Goal: Navigation & Orientation: Find specific page/section

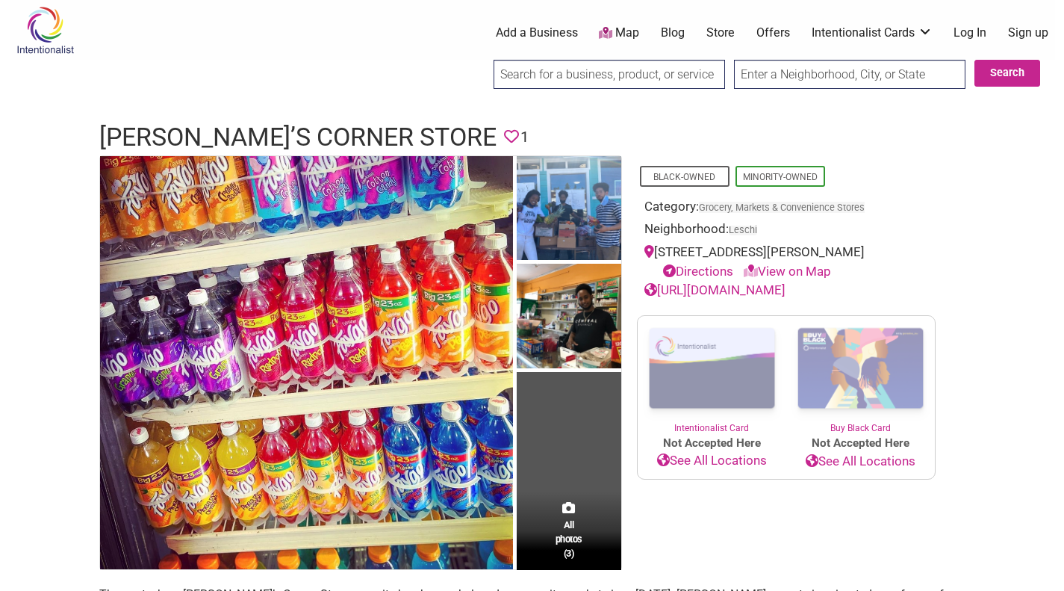
click at [555, 212] on img at bounding box center [569, 210] width 105 height 108
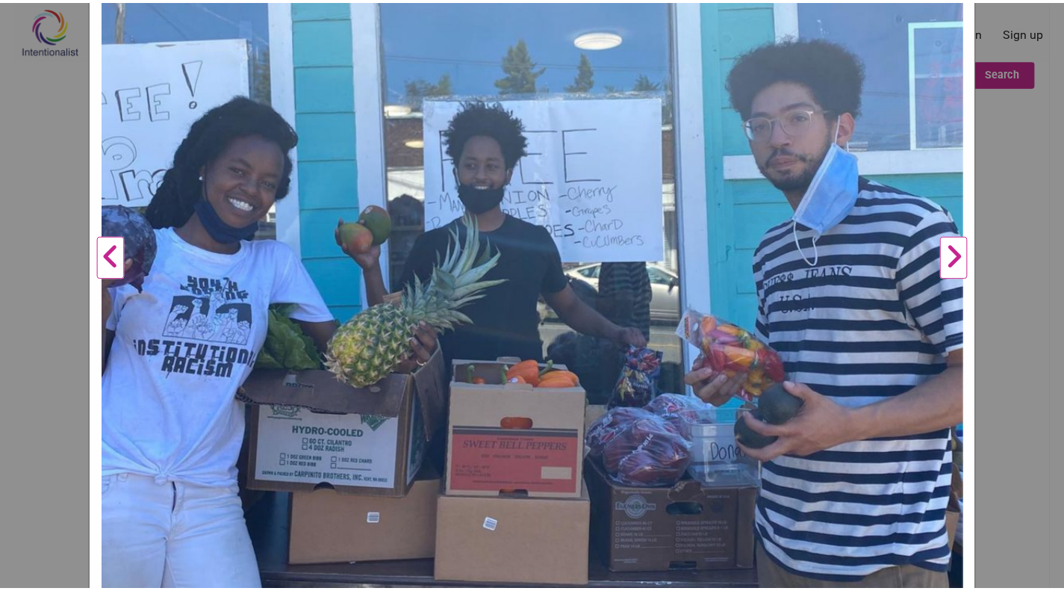
scroll to position [357, 0]
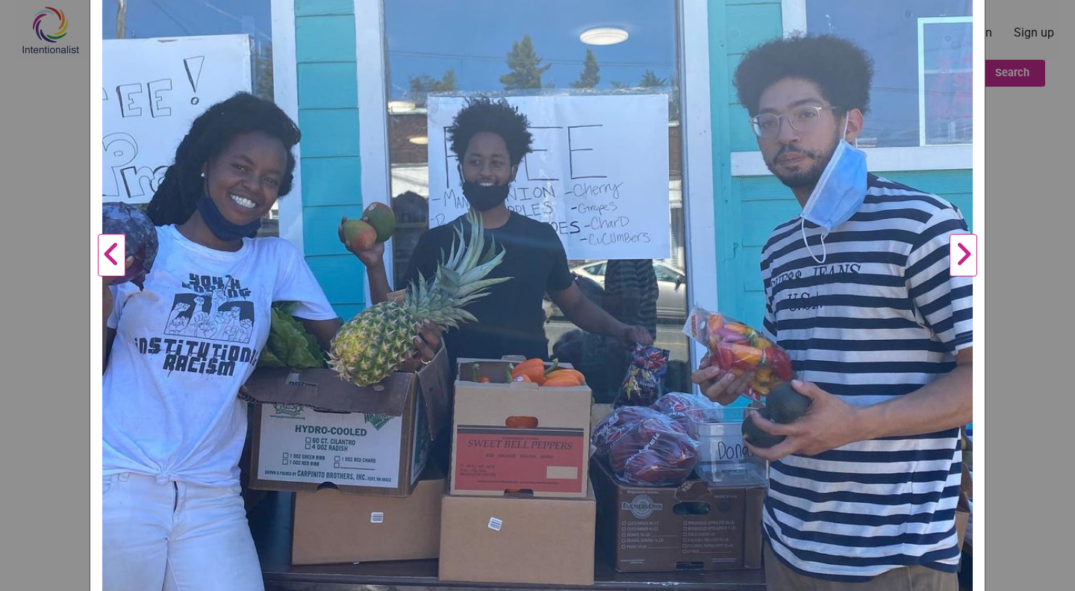
click at [953, 249] on button "Next" at bounding box center [963, 255] width 41 height 883
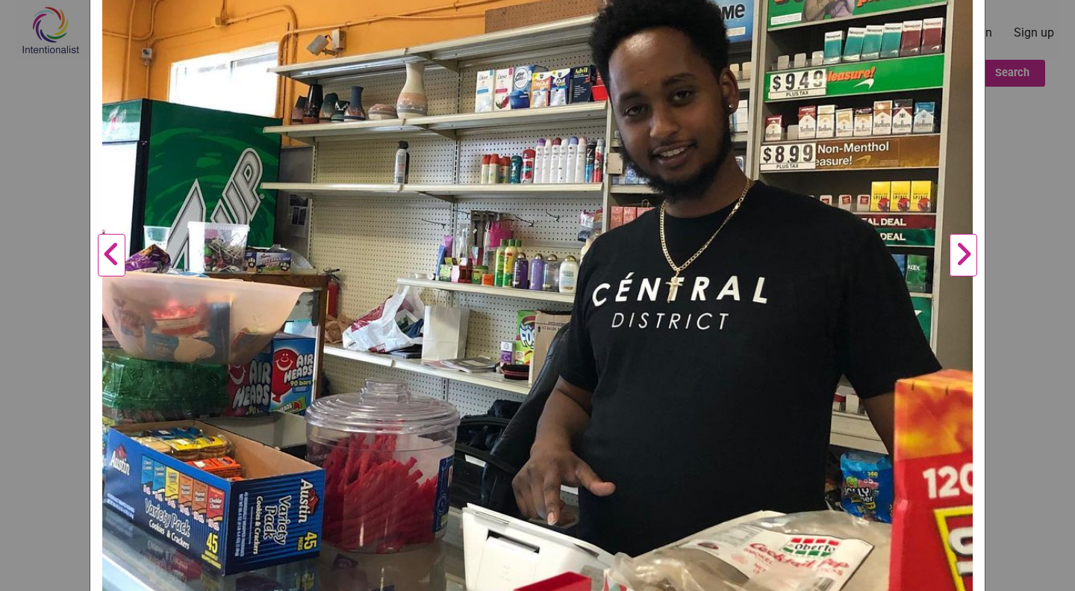
click at [953, 249] on button "Next" at bounding box center [963, 255] width 41 height 883
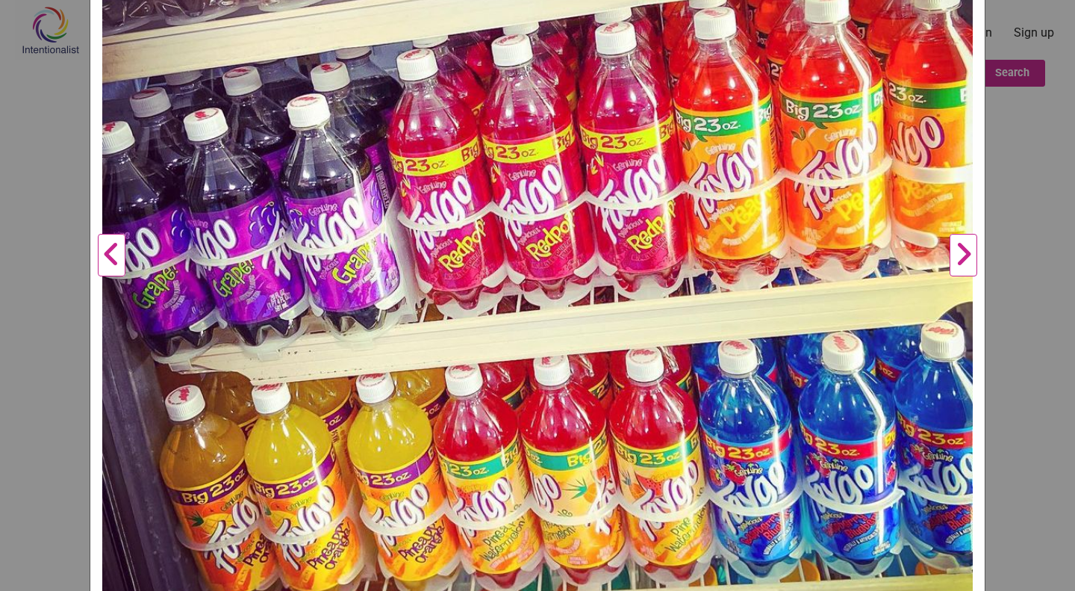
click at [953, 249] on button "Next" at bounding box center [963, 255] width 41 height 883
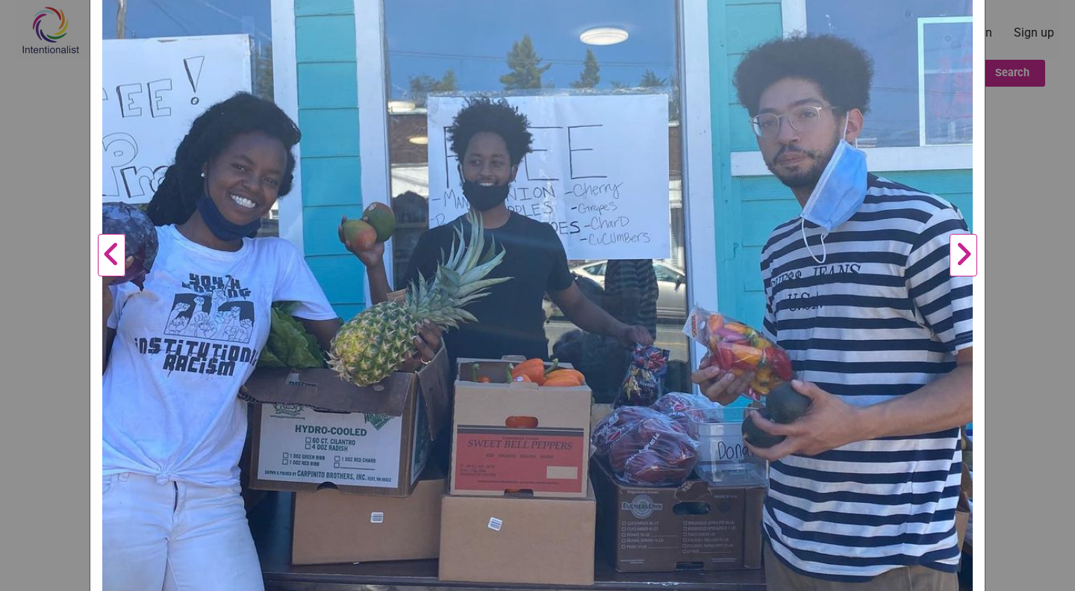
click at [1003, 218] on div "[PERSON_NAME]'s Corner Store Previous Next 1 2 3 ×" at bounding box center [537, 295] width 1075 height 591
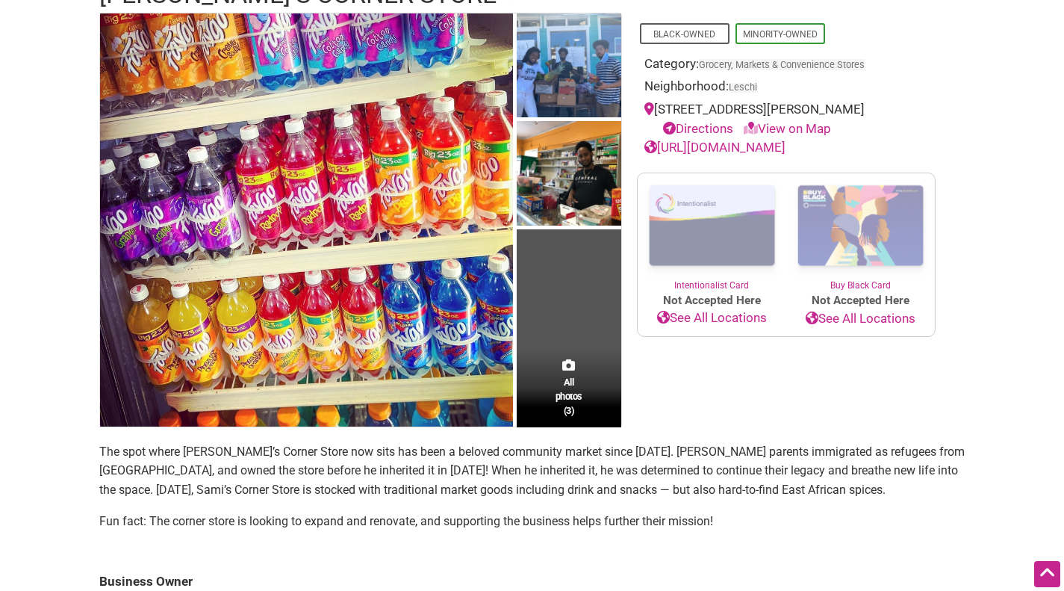
scroll to position [142, 0]
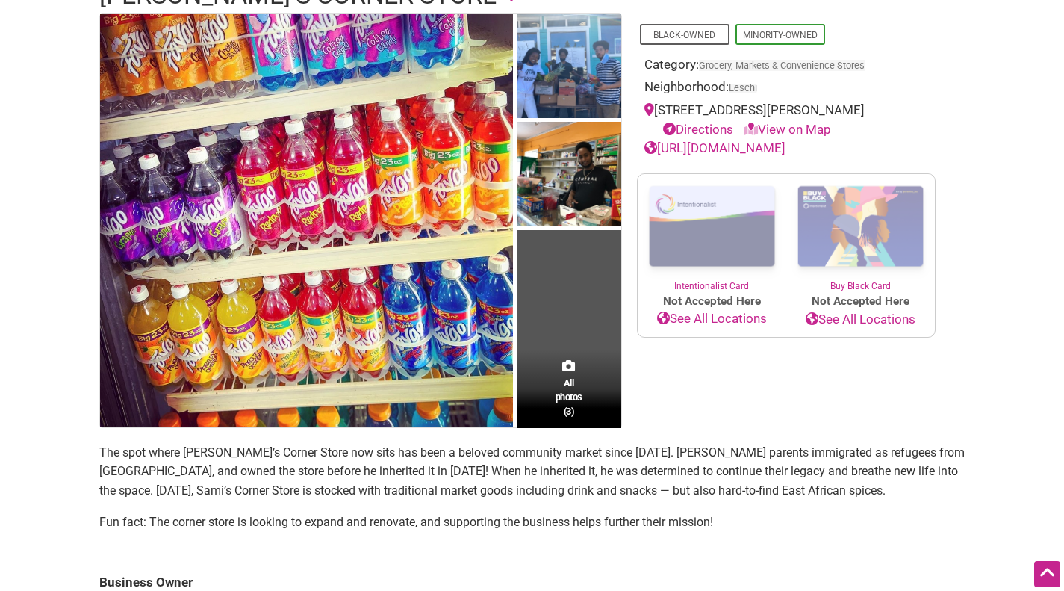
click at [763, 151] on link "[URL][DOMAIN_NAME]" at bounding box center [714, 147] width 141 height 15
